Goal: Find contact information: Find contact information

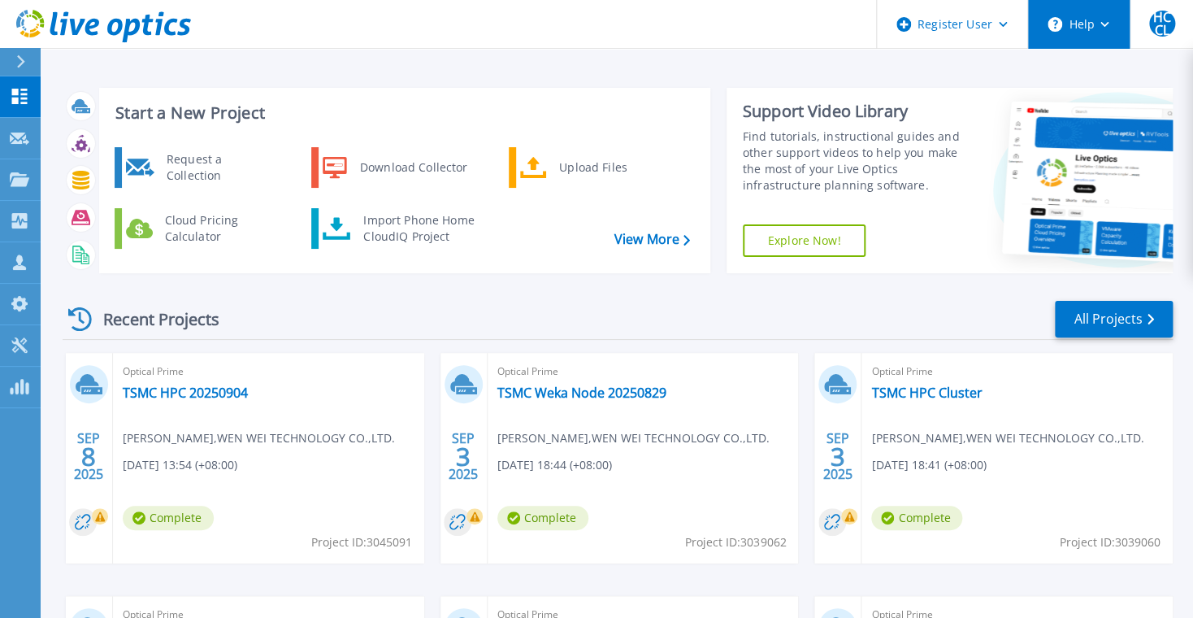
click at [1095, 28] on button "Help" at bounding box center [1079, 24] width 102 height 49
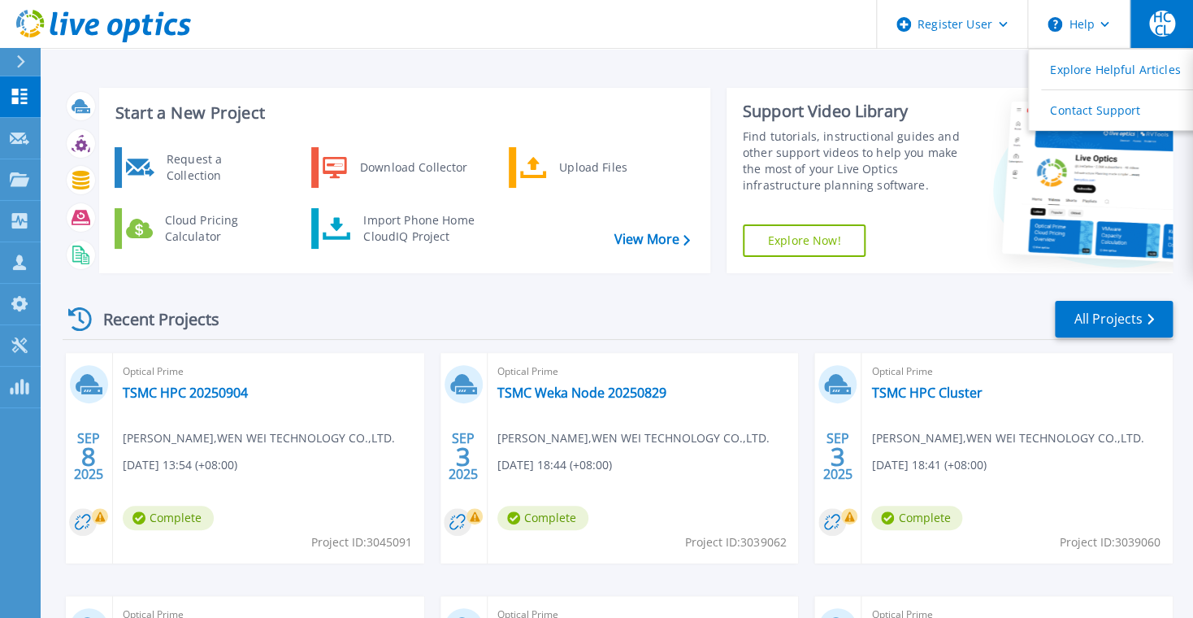
click at [1160, 30] on span "HCCL" at bounding box center [1162, 24] width 26 height 26
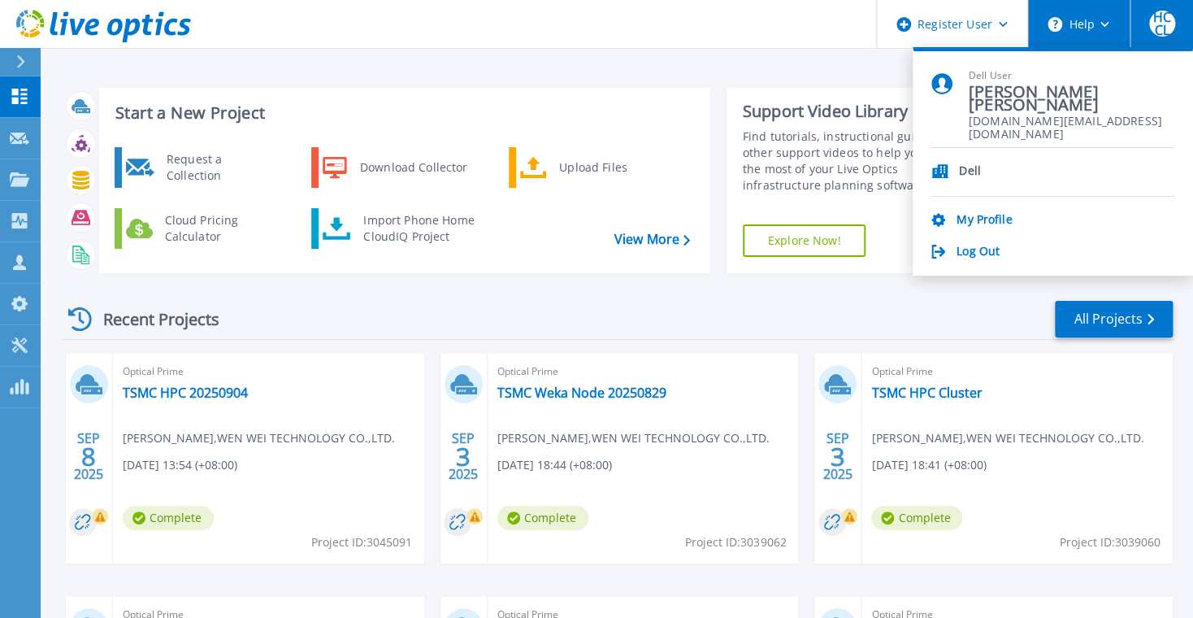
click at [1073, 24] on button "Help" at bounding box center [1079, 24] width 102 height 49
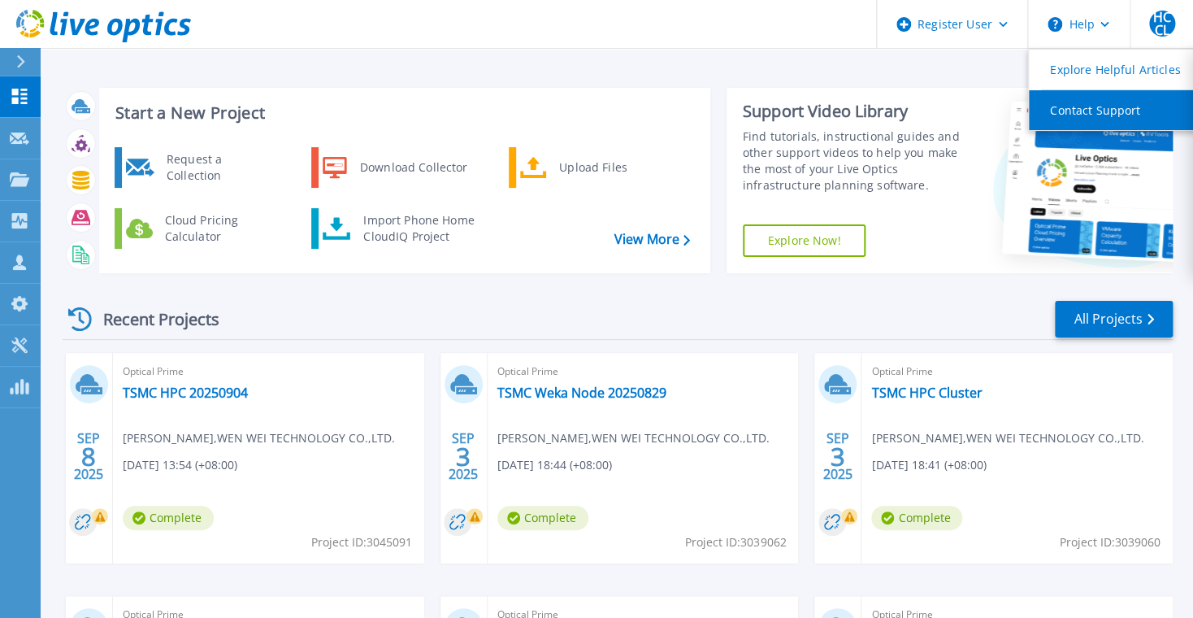
click at [1082, 108] on link "Contact Support" at bounding box center [1119, 110] width 181 height 40
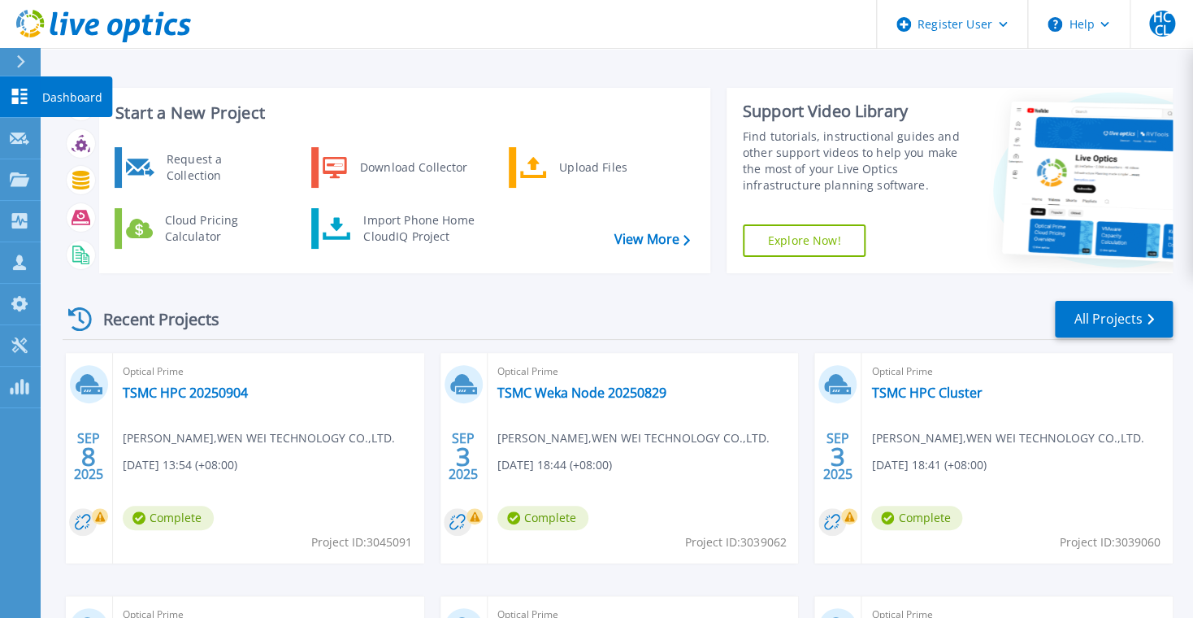
click at [63, 99] on p "Dashboard" at bounding box center [72, 97] width 60 height 42
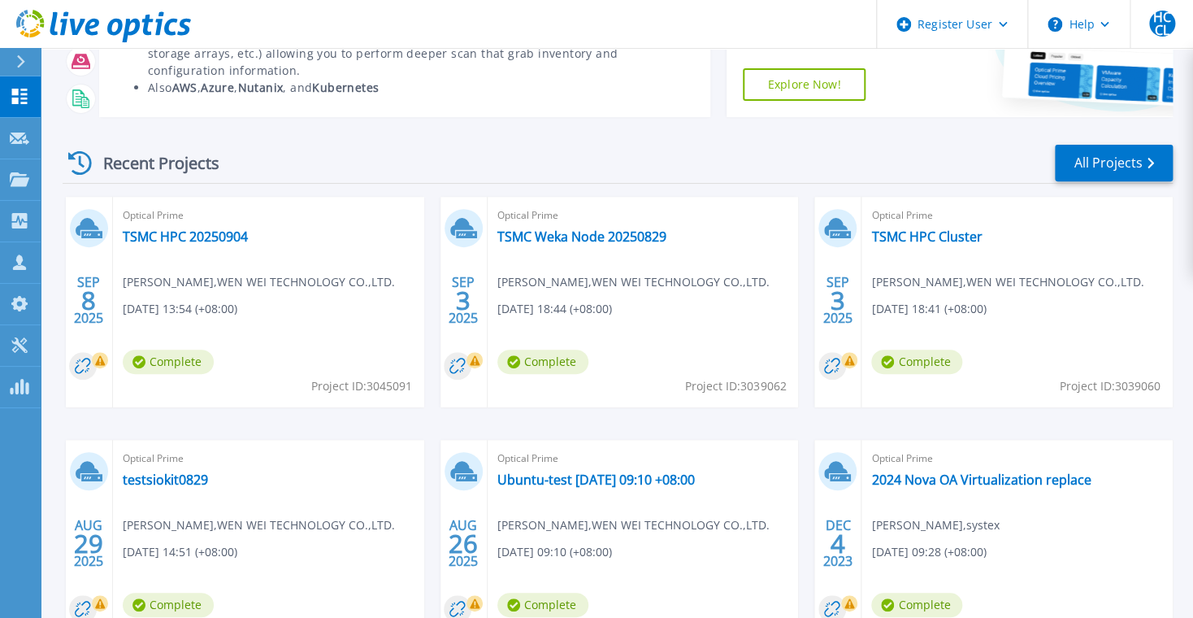
scroll to position [180, 0]
